Goal: Transaction & Acquisition: Book appointment/travel/reservation

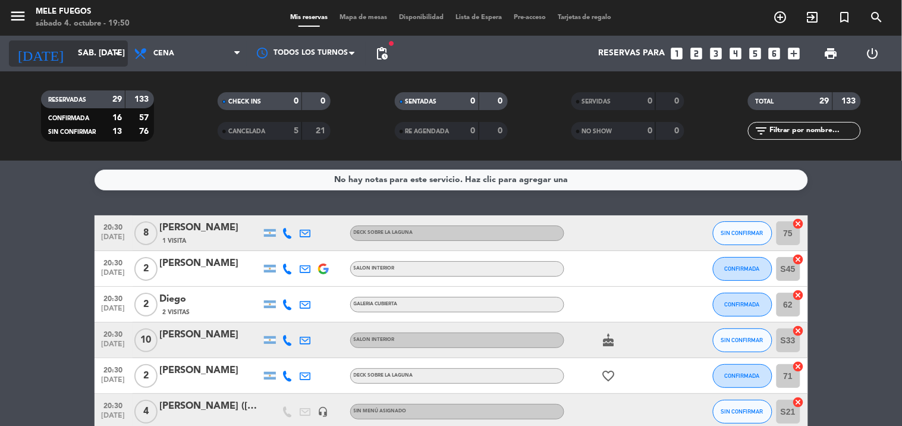
click at [83, 55] on input "sáb. [DATE]" at bounding box center [128, 53] width 113 height 21
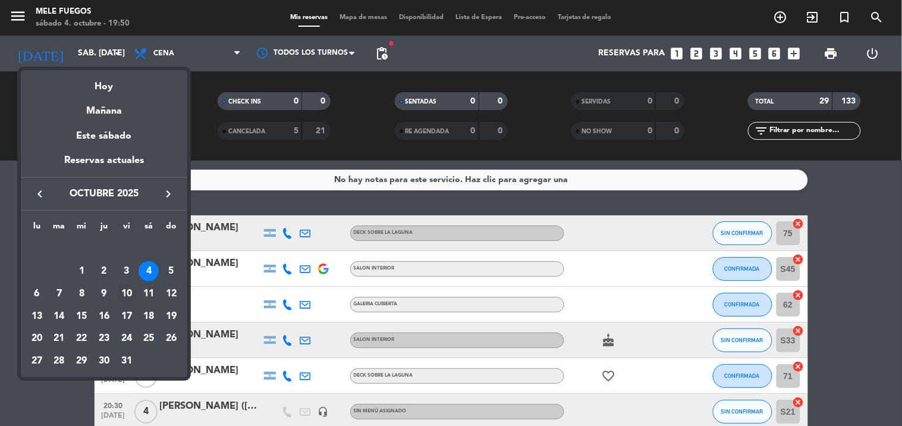
click at [122, 291] on div "10" at bounding box center [127, 294] width 20 height 20
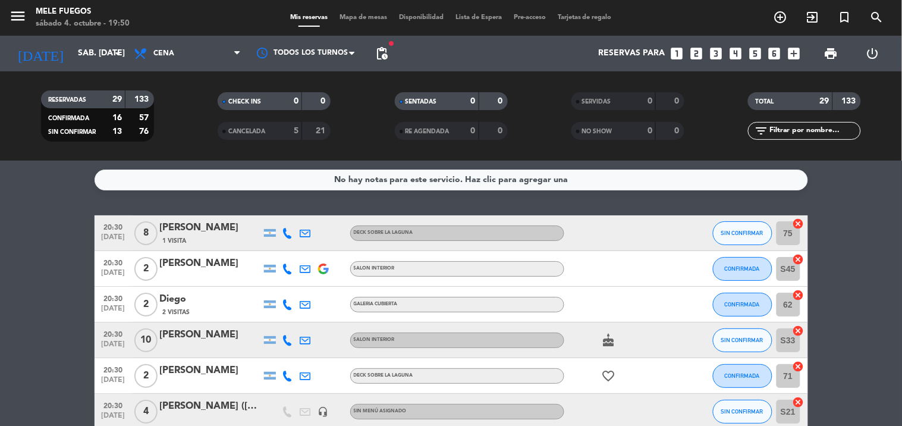
type input "vie. [DATE]"
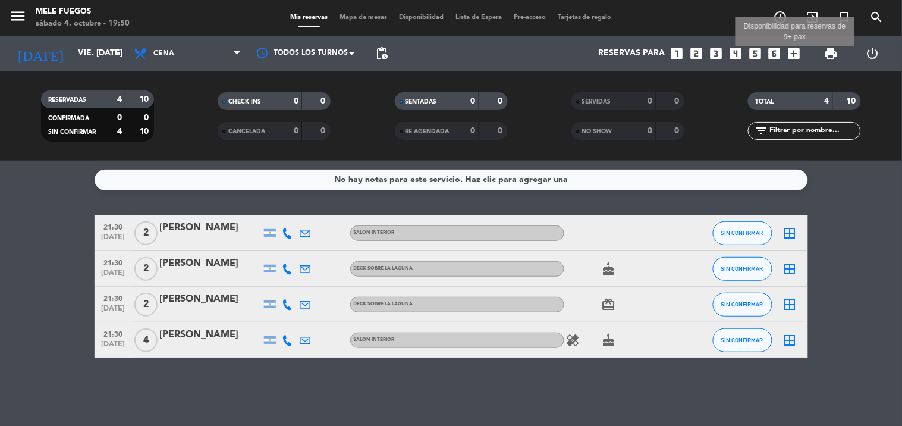
click at [794, 51] on icon "add_box" at bounding box center [794, 53] width 15 height 15
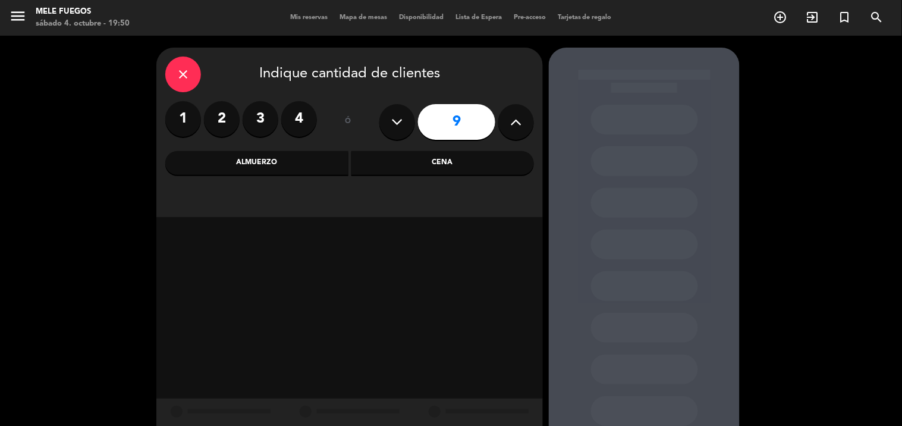
click at [508, 125] on button at bounding box center [516, 122] width 36 height 36
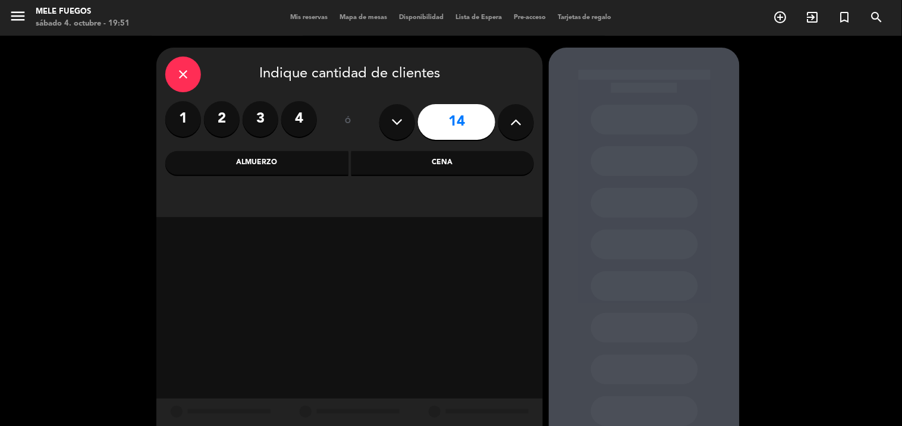
click at [391, 113] on button at bounding box center [397, 122] width 36 height 36
click at [393, 113] on icon at bounding box center [397, 122] width 11 height 18
type input "12"
click at [447, 125] on input "12" at bounding box center [456, 122] width 77 height 36
click at [450, 162] on div "Cena" at bounding box center [442, 163] width 183 height 24
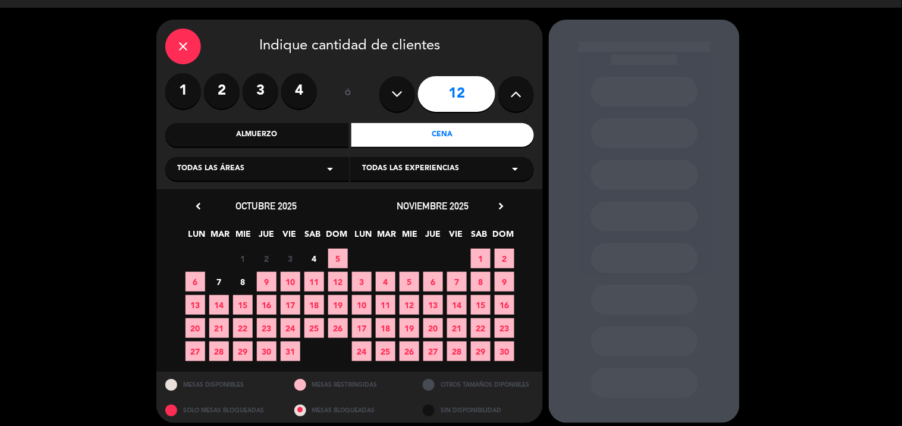
scroll to position [36, 0]
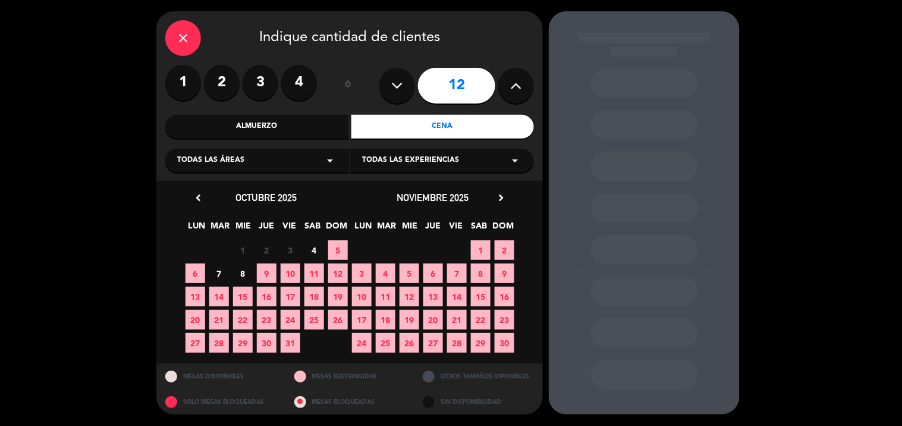
click at [290, 276] on span "10" at bounding box center [291, 273] width 20 height 20
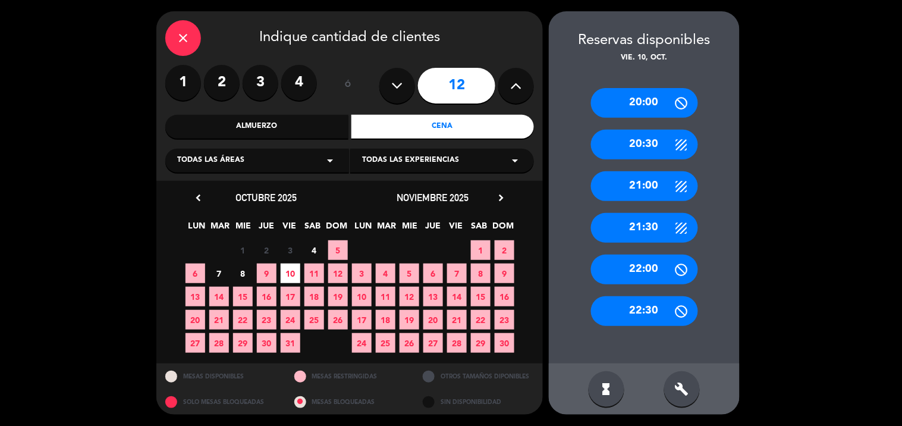
click at [652, 192] on div "21:00" at bounding box center [644, 186] width 107 height 30
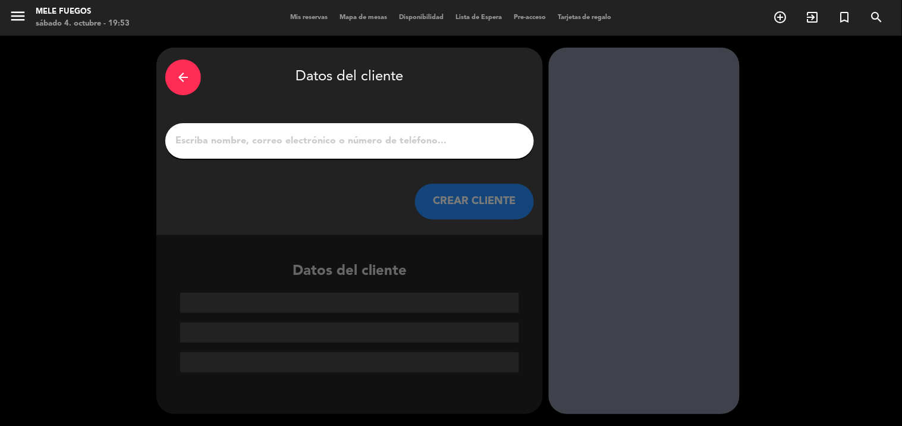
click at [414, 144] on input "1" at bounding box center [349, 141] width 351 height 17
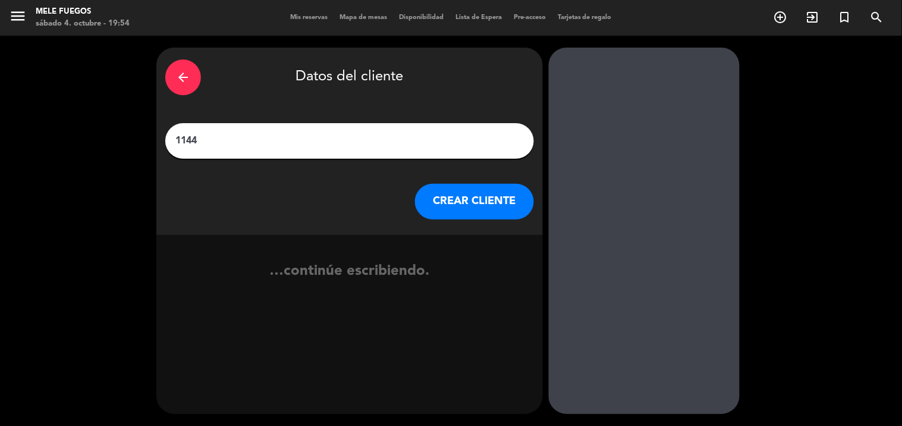
type input "1144"
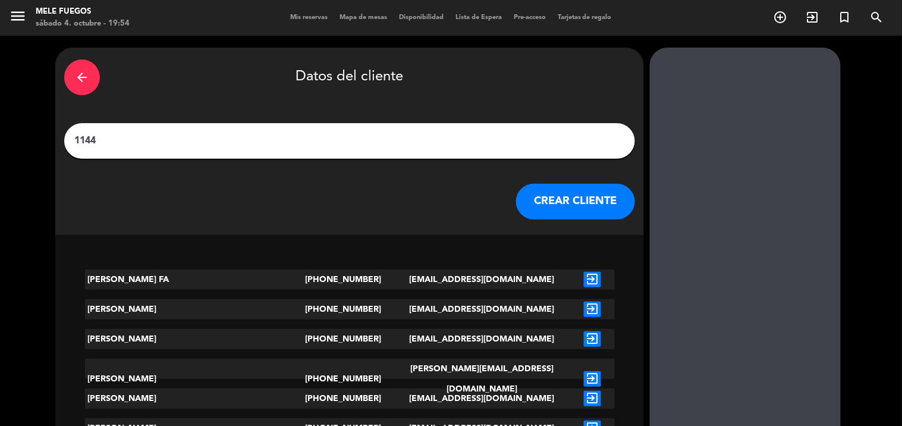
drag, startPoint x: 373, startPoint y: 144, endPoint x: 140, endPoint y: 162, distance: 234.4
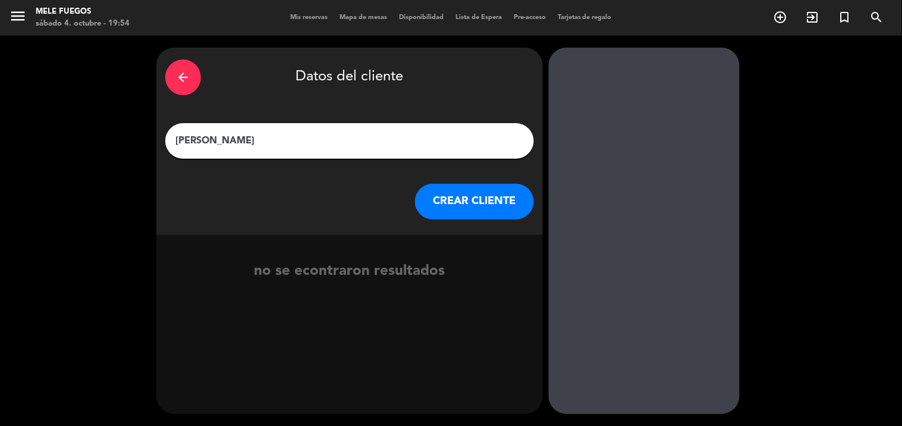
type input "[PERSON_NAME]"
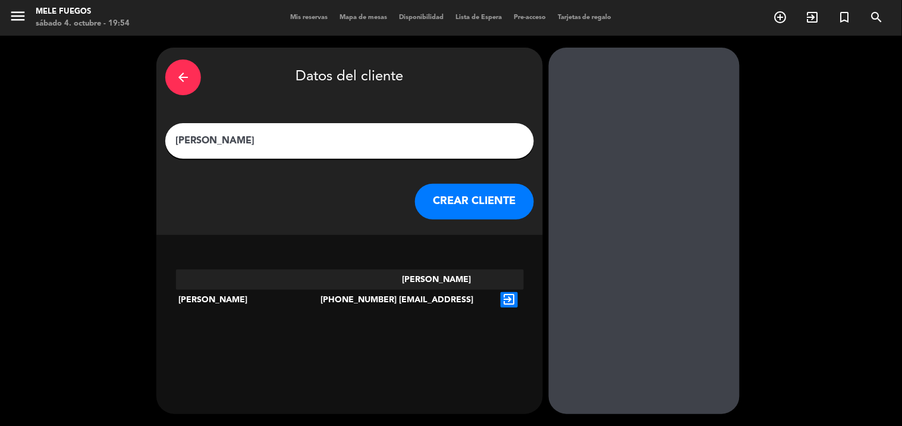
click at [391, 279] on div "[PERSON_NAME][EMAIL_ADDRESS][DOMAIN_NAME]" at bounding box center [437, 299] width 116 height 61
click at [325, 283] on div "[PHONE_NUMBER]" at bounding box center [349, 299] width 58 height 61
click at [257, 278] on div "[PERSON_NAME]" at bounding box center [248, 299] width 145 height 61
click at [217, 285] on div "[PERSON_NAME]" at bounding box center [248, 299] width 145 height 61
click at [217, 281] on div "[PERSON_NAME]" at bounding box center [248, 299] width 145 height 61
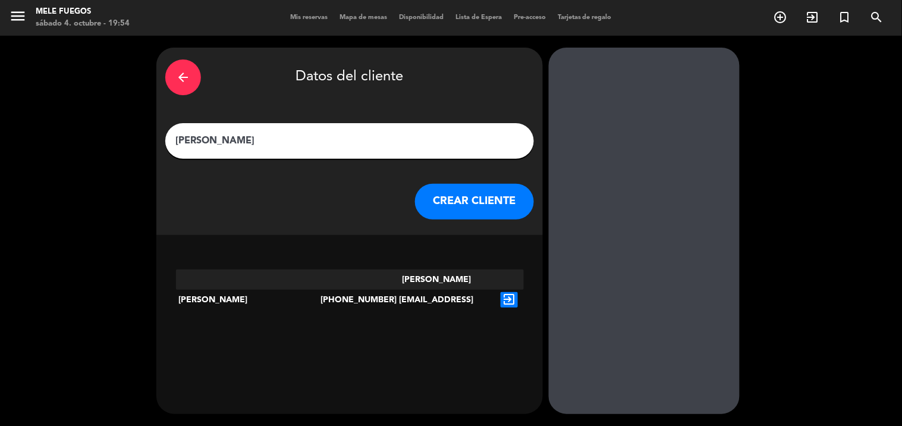
click at [217, 281] on div "[PERSON_NAME]" at bounding box center [248, 299] width 145 height 61
click at [506, 292] on icon "exit_to_app" at bounding box center [509, 299] width 17 height 15
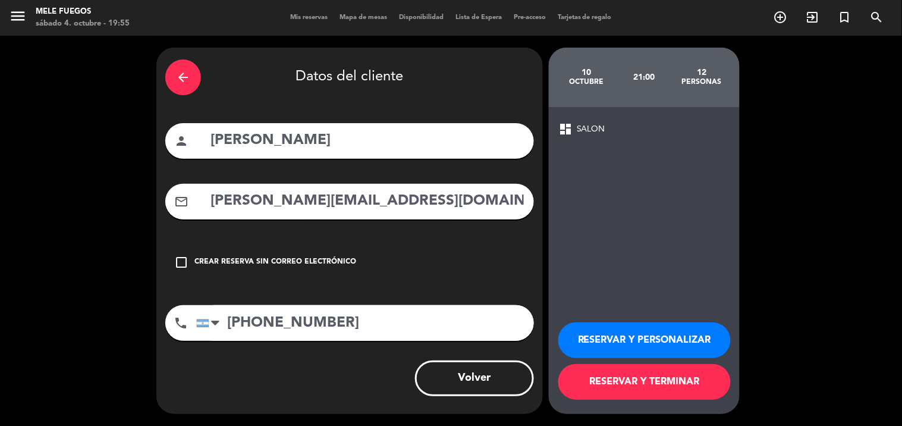
click at [581, 125] on span "SALON" at bounding box center [591, 129] width 29 height 14
click at [562, 131] on span "dashboard" at bounding box center [565, 129] width 14 height 14
click at [605, 179] on div "dashboard SALON RESERVAR Y PERSONALIZAR RESERVAR Y TERMINAR" at bounding box center [644, 260] width 191 height 307
click at [597, 124] on span "SALON" at bounding box center [591, 129] width 29 height 14
click at [644, 337] on button "RESERVAR Y PERSONALIZAR" at bounding box center [644, 340] width 172 height 36
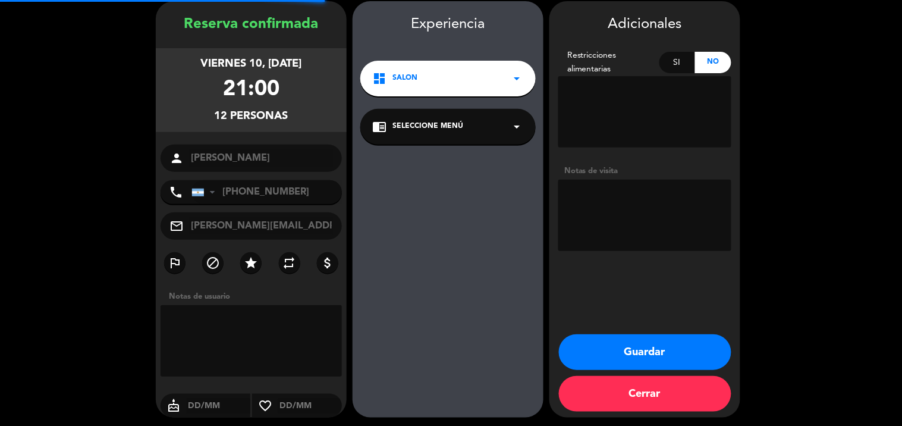
scroll to position [48, 0]
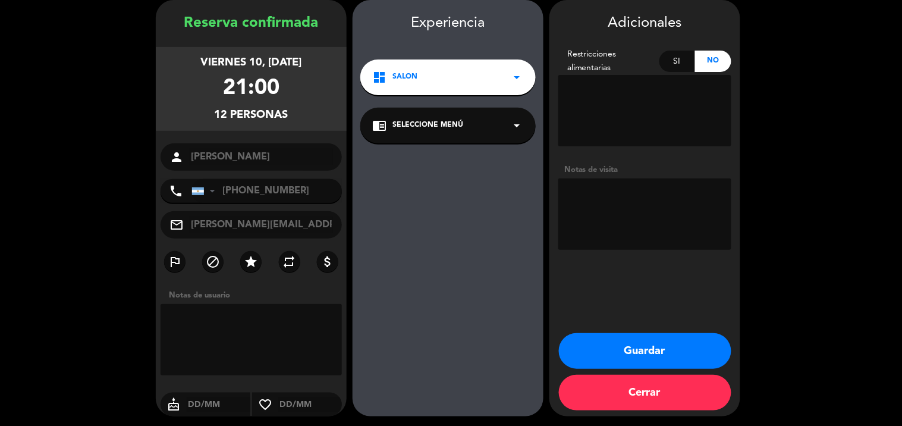
click at [517, 82] on icon "arrow_drop_down" at bounding box center [517, 77] width 14 height 14
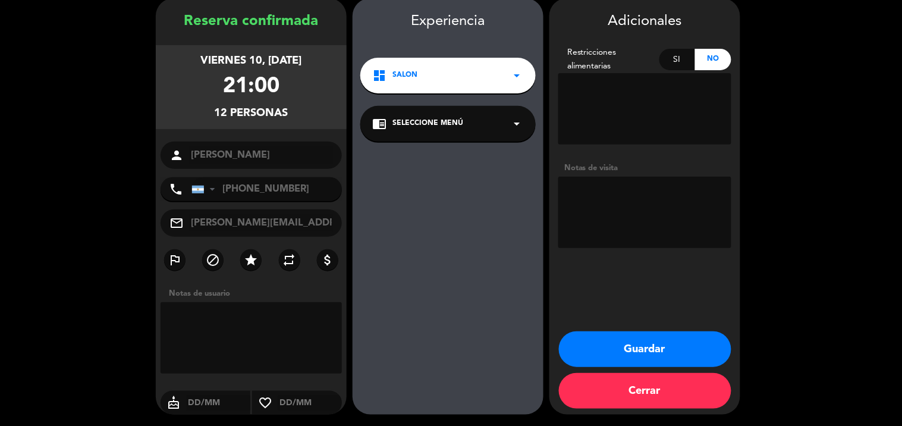
click at [495, 121] on div "chrome_reader_mode Seleccione Menú arrow_drop_down" at bounding box center [447, 124] width 175 height 36
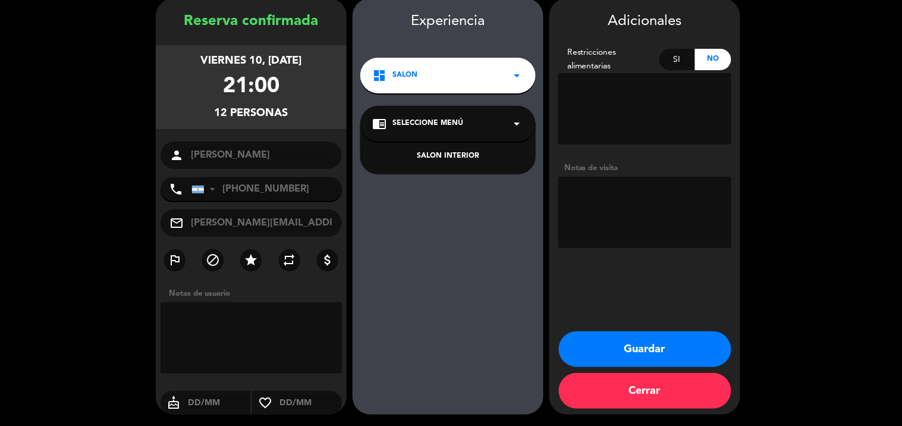
click at [472, 158] on div "SALON INTERIOR" at bounding box center [448, 156] width 152 height 12
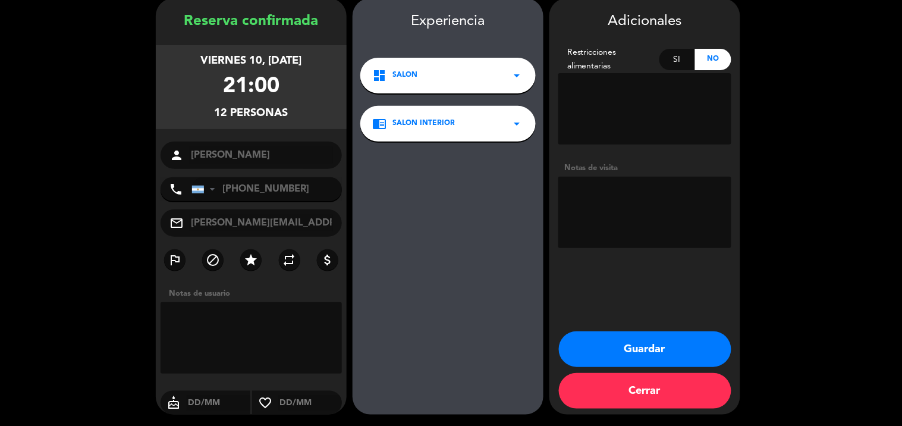
click at [631, 343] on button "Guardar" at bounding box center [645, 349] width 172 height 36
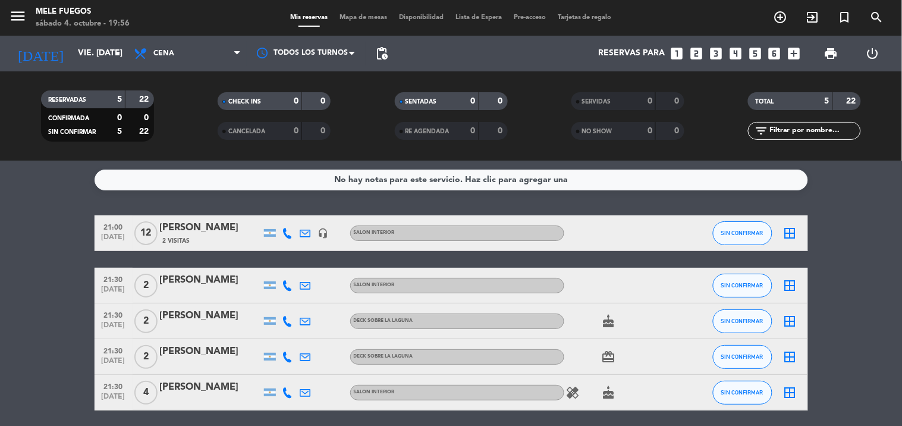
click at [230, 239] on div "2 Visitas" at bounding box center [210, 240] width 101 height 10
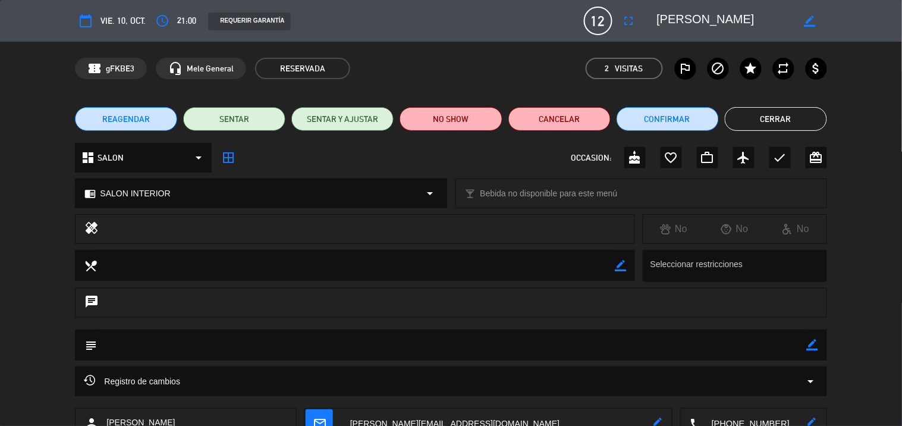
click at [431, 189] on icon "arrow_drop_down" at bounding box center [430, 193] width 14 height 14
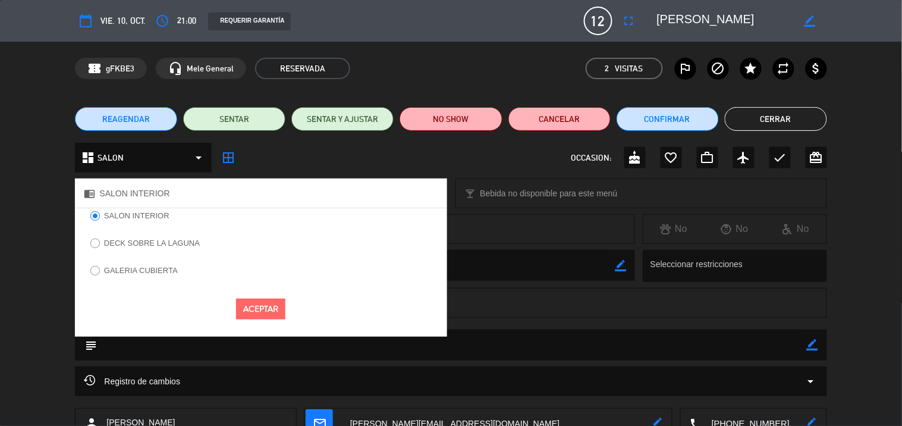
click at [260, 306] on button "Aceptar" at bounding box center [260, 308] width 49 height 21
